Goal: Navigation & Orientation: Find specific page/section

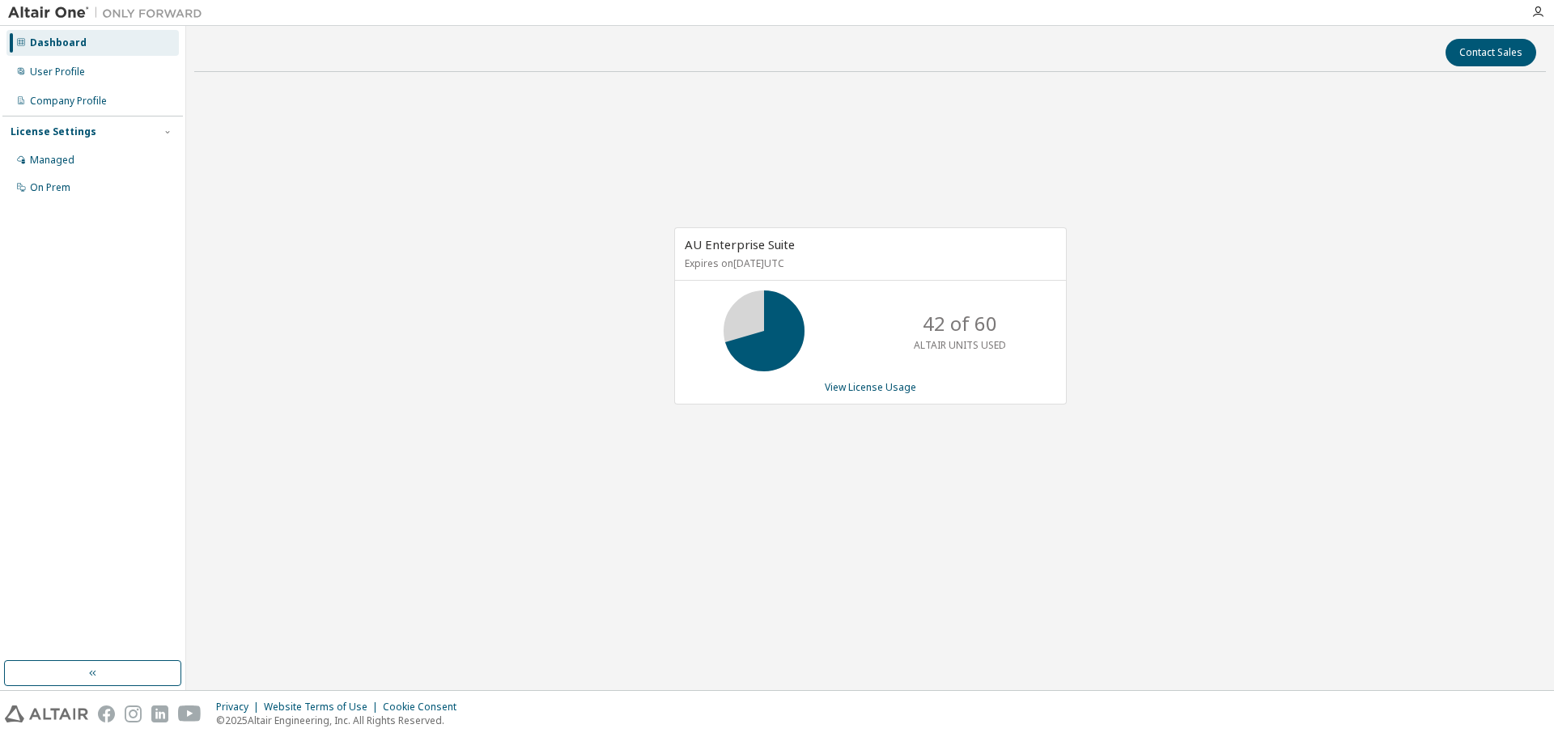
click at [1192, 388] on div "AU Enterprise Suite Expires on December 16, 2025 UTC 42 of 60 ALTAIR UNITS USED…" at bounding box center [869, 324] width 1351 height 479
